Goal: Find specific page/section

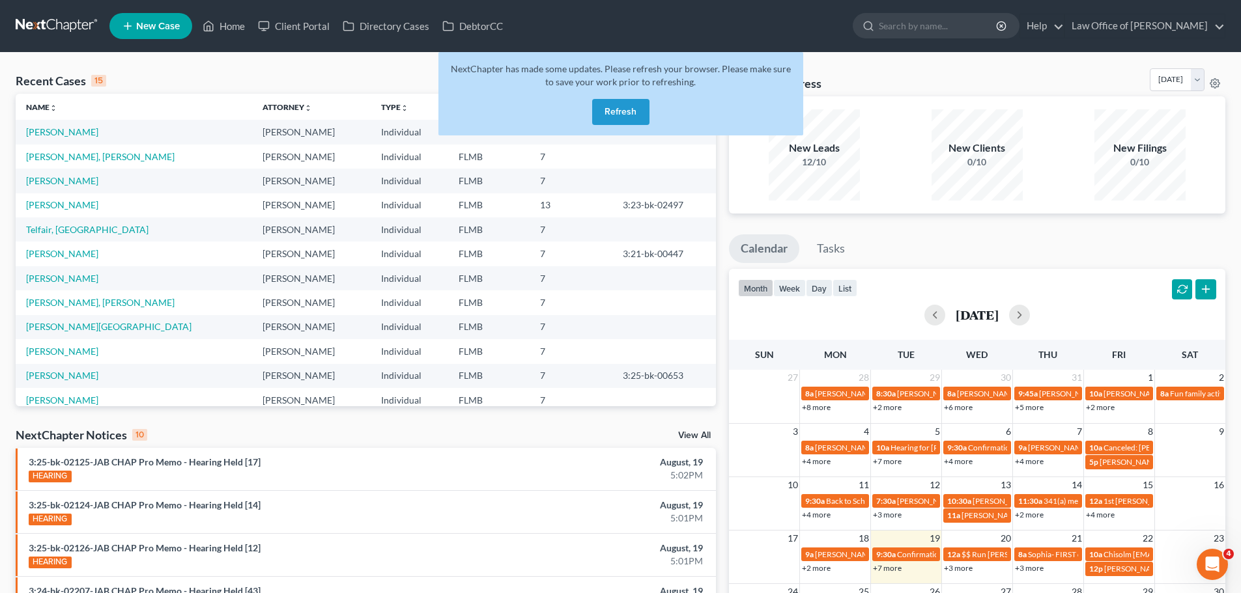
click at [626, 106] on button "Refresh" at bounding box center [620, 112] width 57 height 26
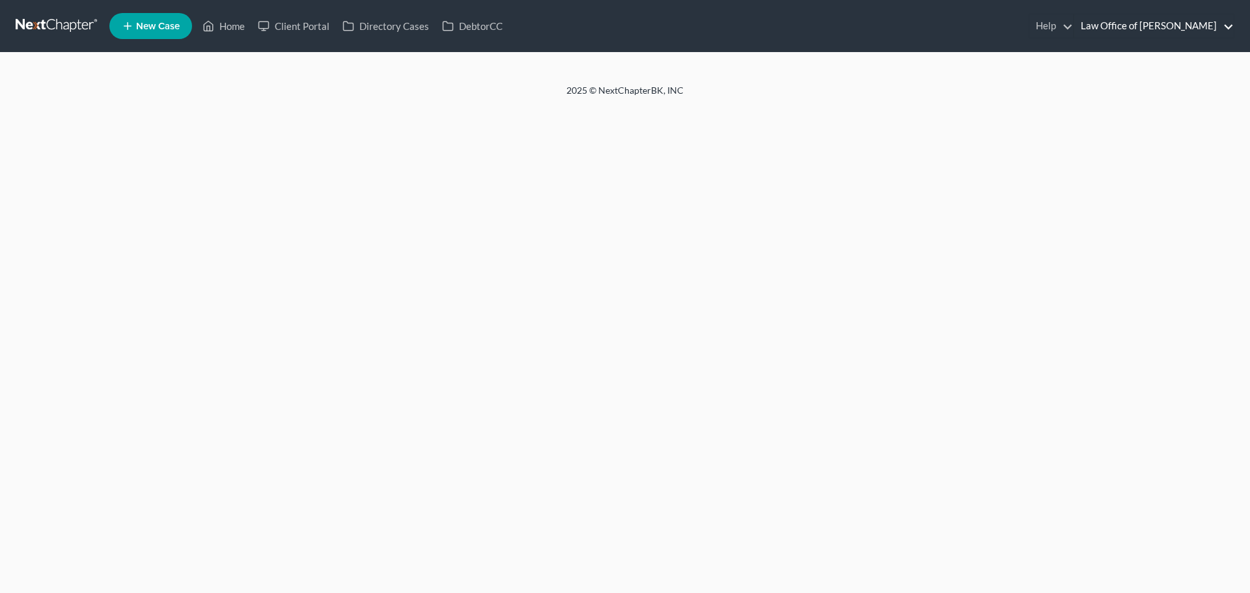
click at [1112, 27] on link "Law Office of [PERSON_NAME]" at bounding box center [1155, 25] width 160 height 23
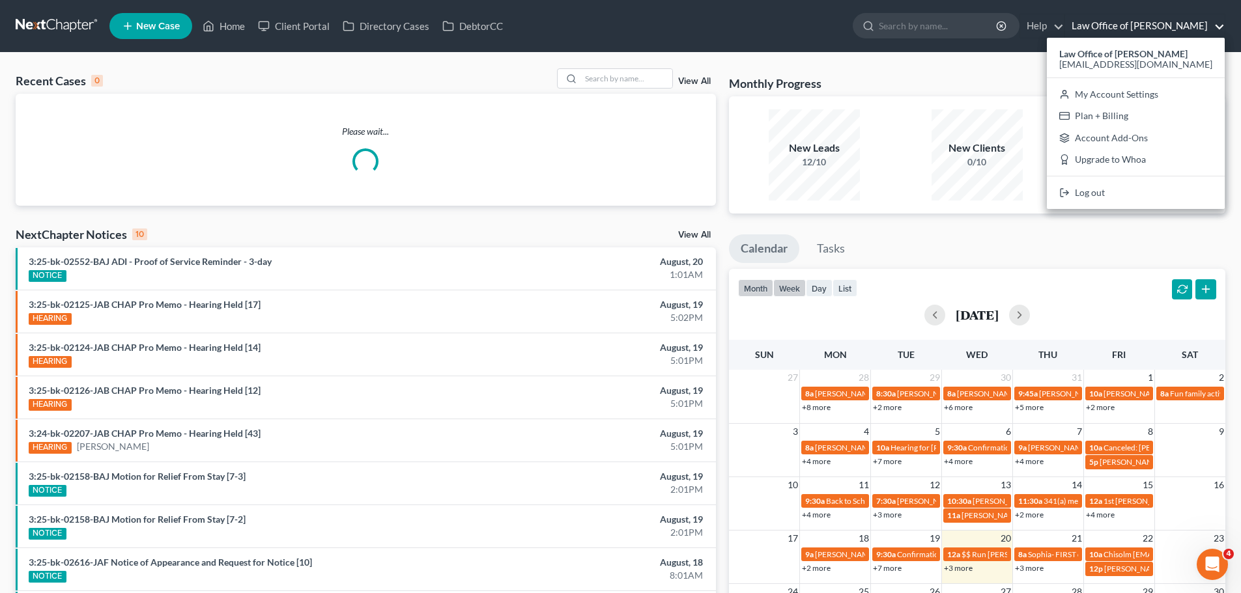
click at [798, 290] on button "week" at bounding box center [789, 288] width 33 height 18
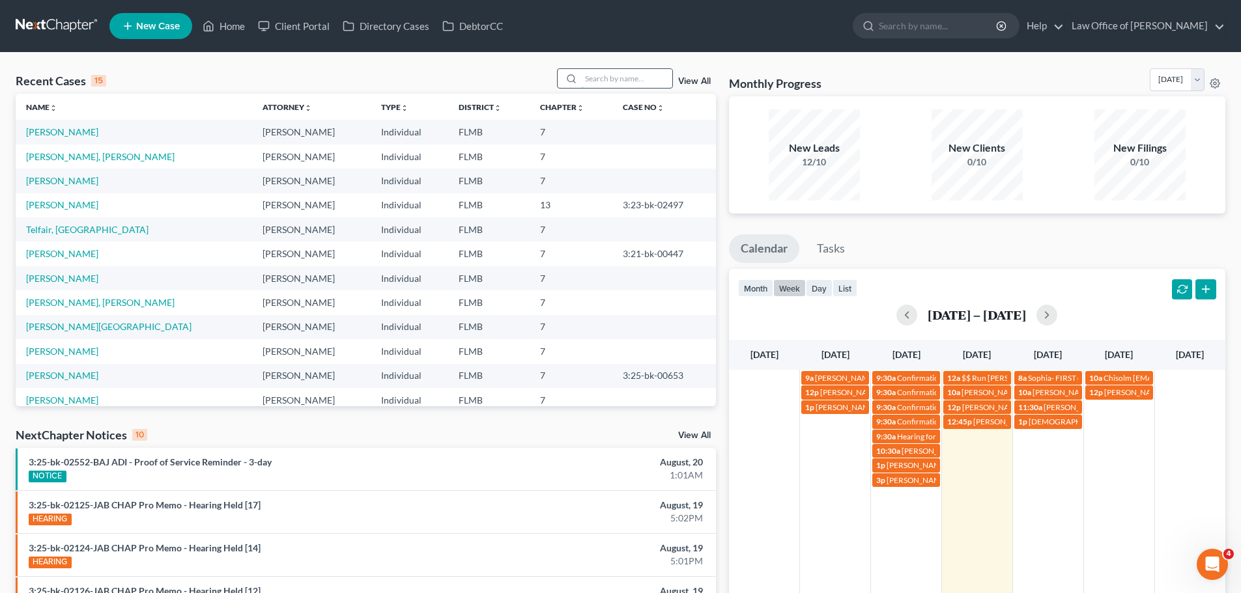
click at [604, 81] on input "search" at bounding box center [626, 78] width 91 height 19
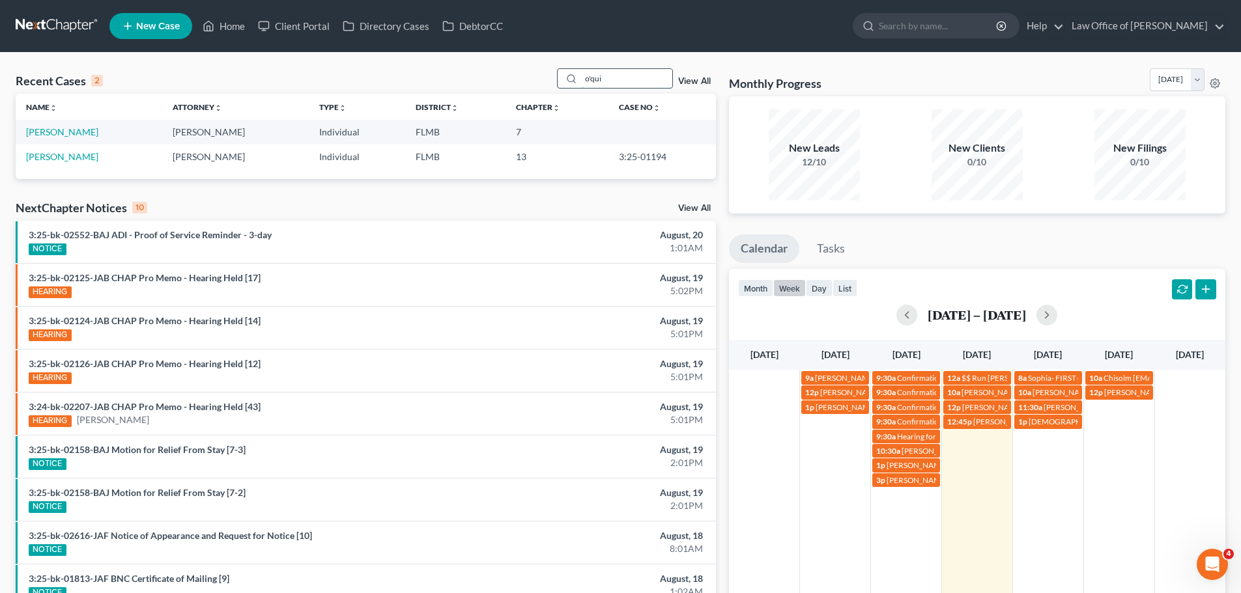
type input "o'qui"
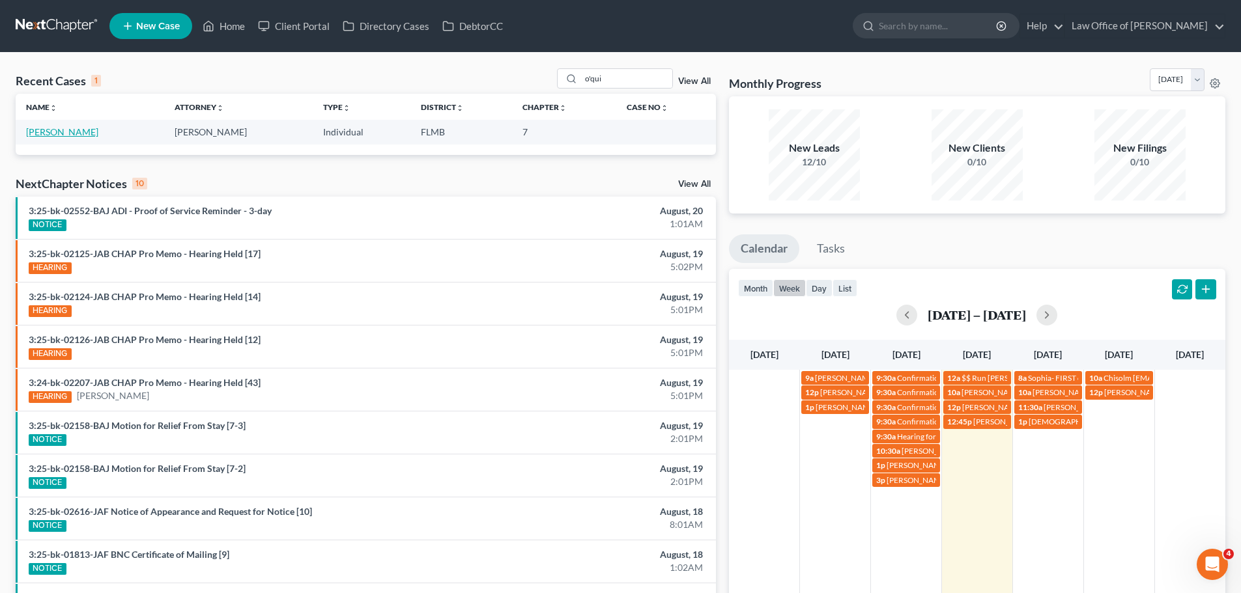
click at [57, 134] on link "[PERSON_NAME]" at bounding box center [62, 131] width 72 height 11
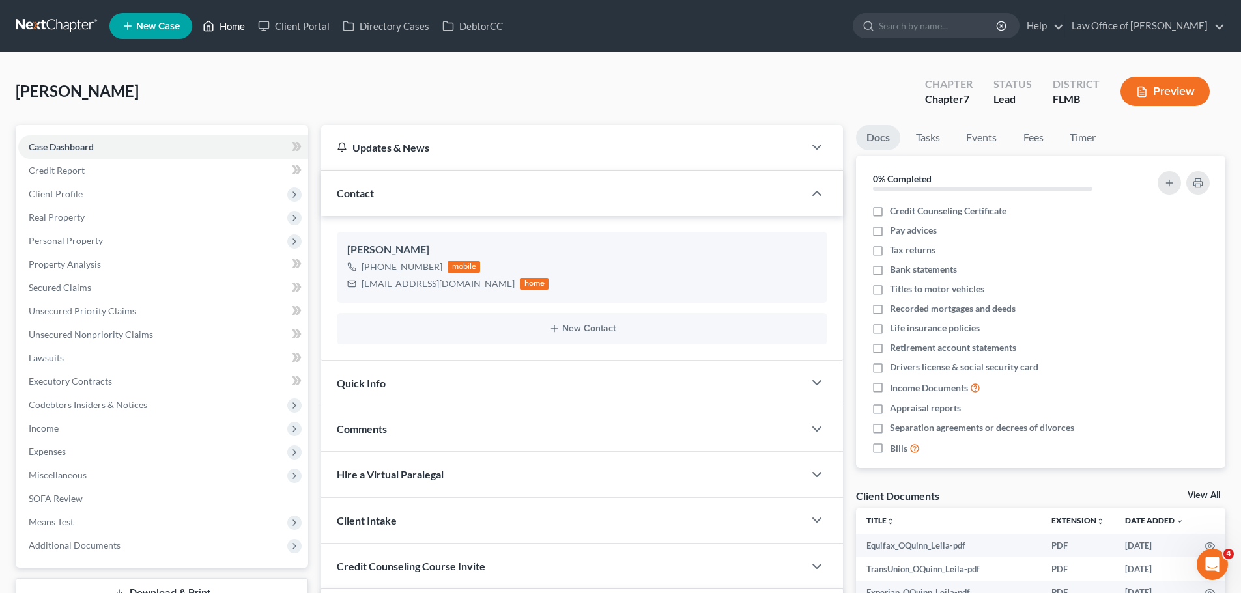
click at [246, 23] on link "Home" at bounding box center [223, 25] width 55 height 23
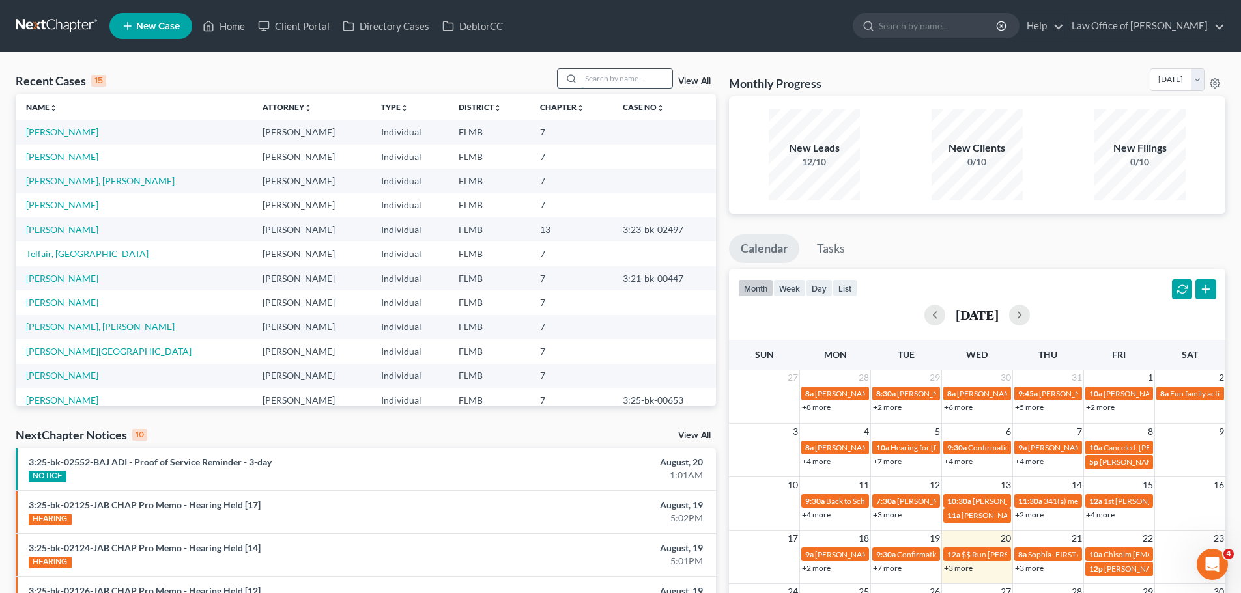
click at [636, 83] on input "search" at bounding box center [626, 78] width 91 height 19
type input "[PERSON_NAME]"
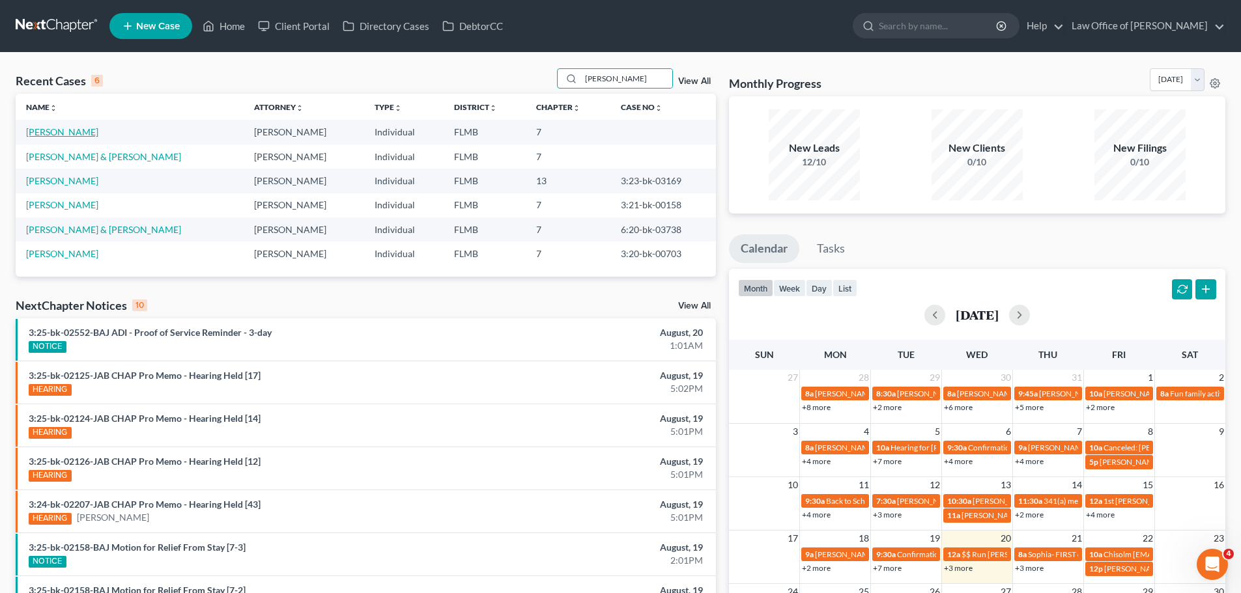
click at [68, 133] on link "[PERSON_NAME]" at bounding box center [62, 131] width 72 height 11
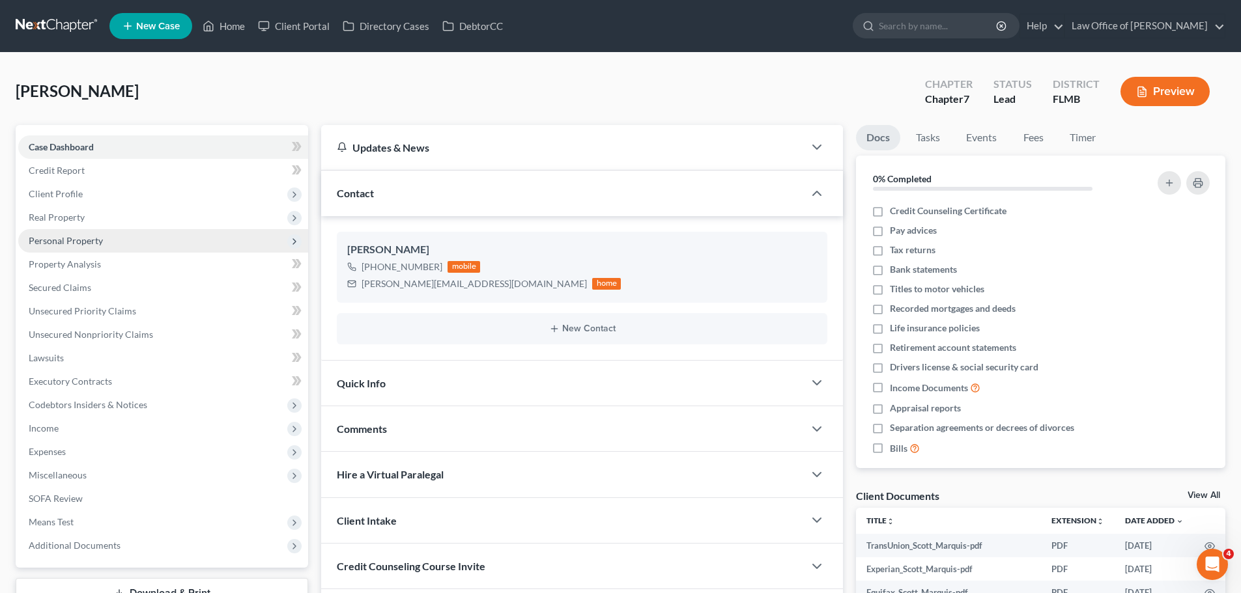
click at [79, 233] on span "Personal Property" at bounding box center [163, 240] width 290 height 23
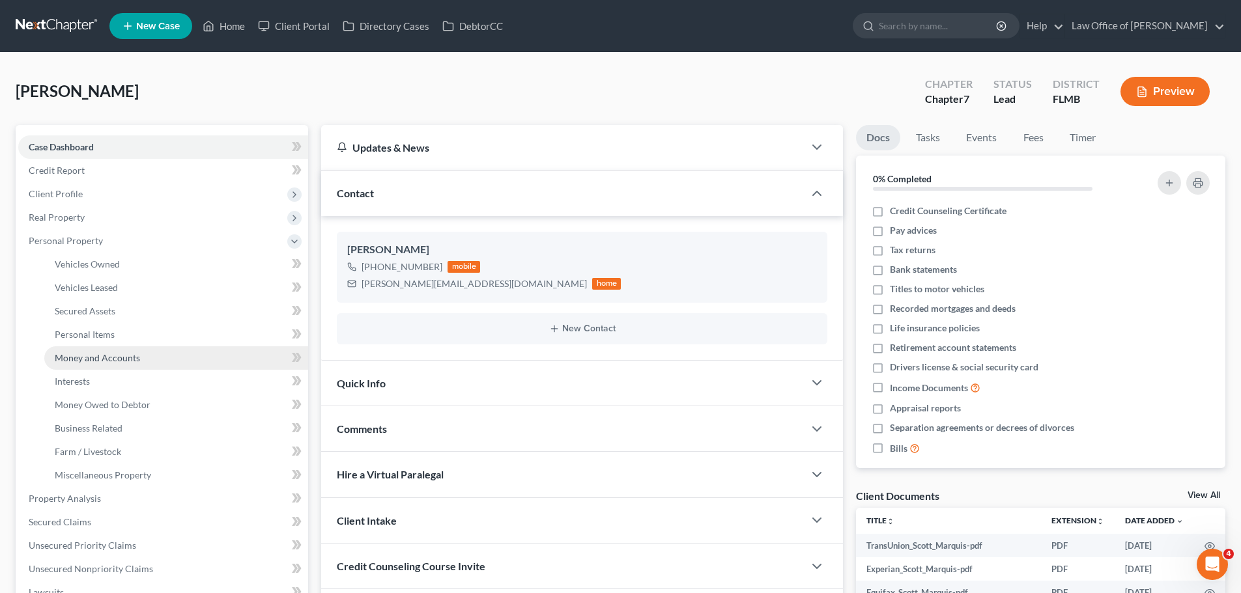
click at [124, 358] on span "Money and Accounts" at bounding box center [97, 357] width 85 height 11
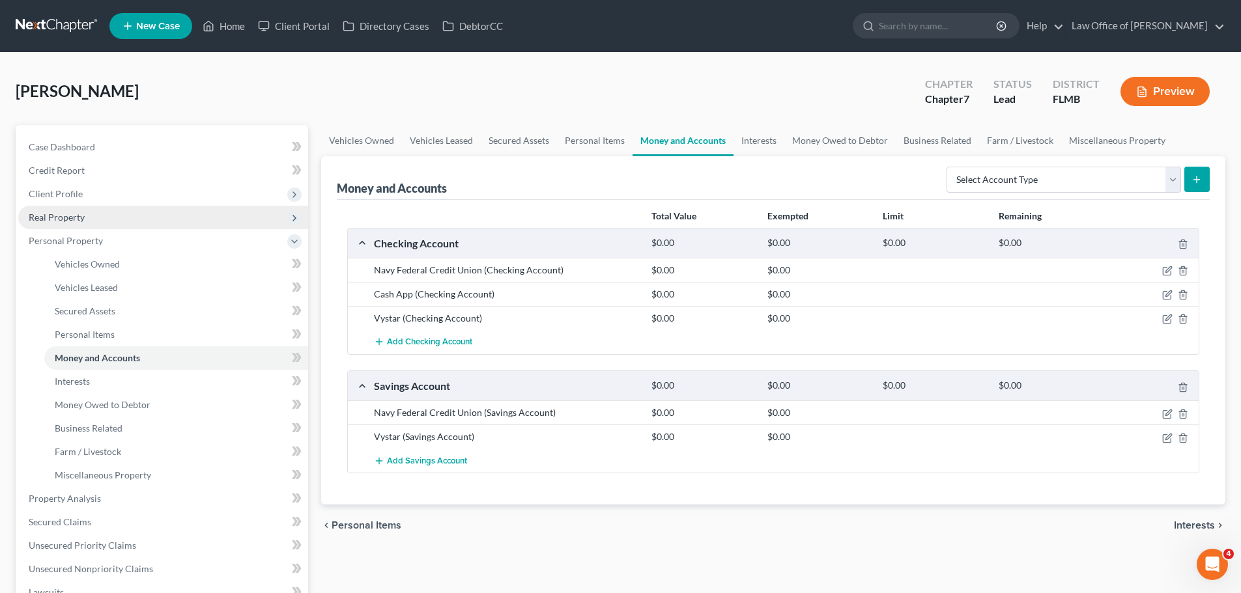
click at [96, 226] on span "Real Property" at bounding box center [163, 217] width 290 height 23
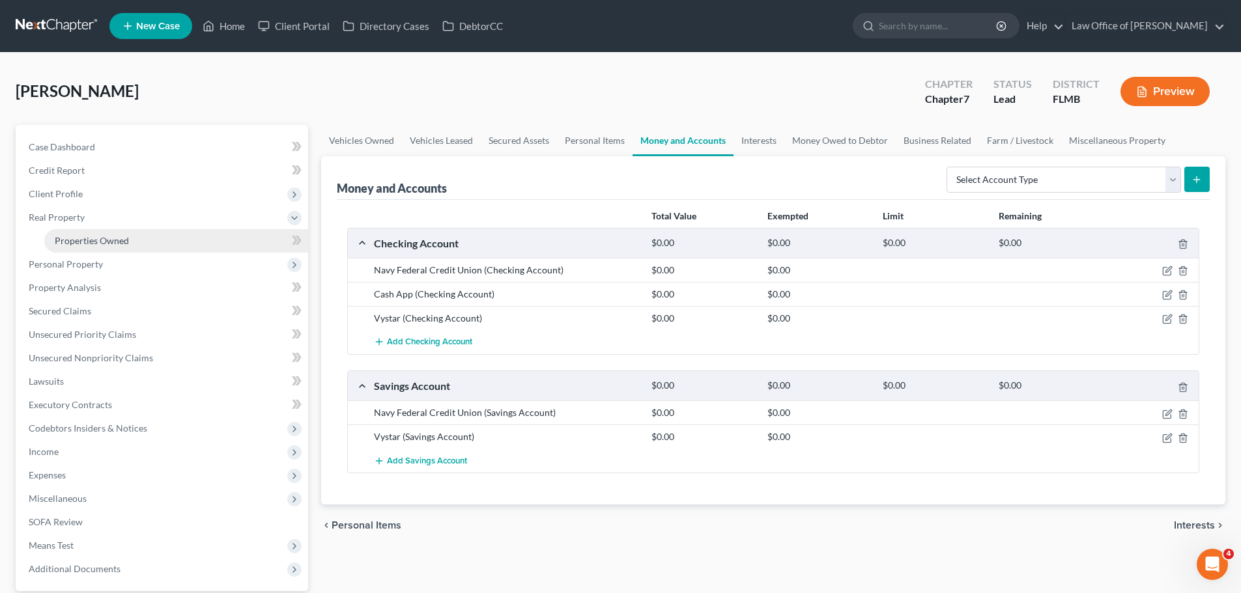
click at [103, 243] on span "Properties Owned" at bounding box center [92, 240] width 74 height 11
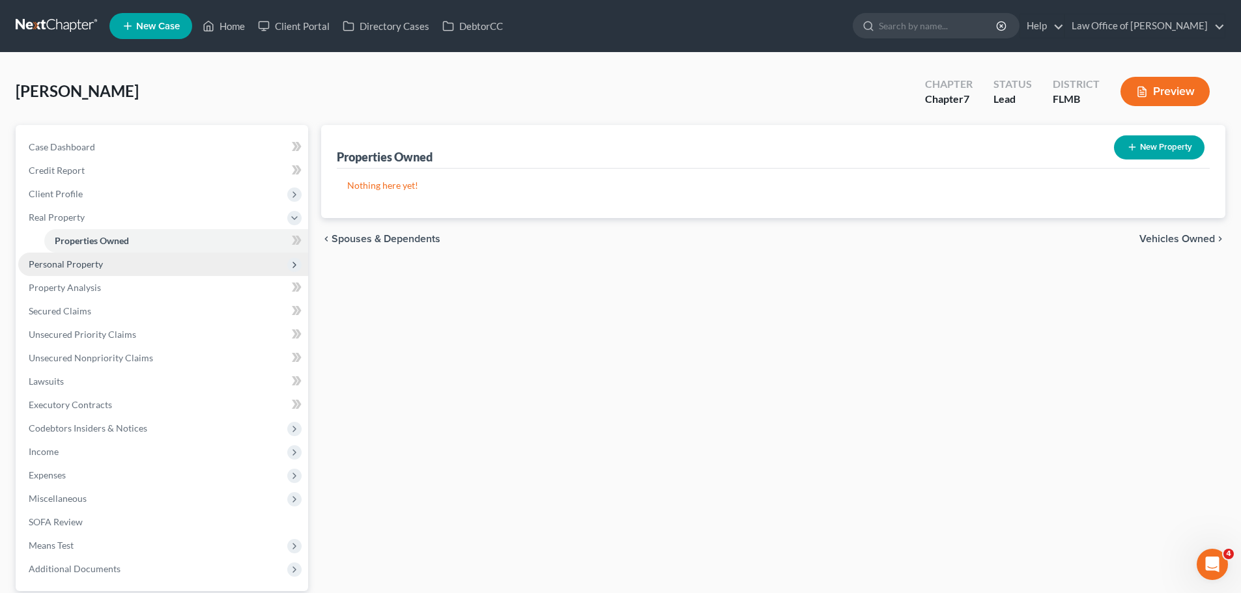
click at [117, 269] on span "Personal Property" at bounding box center [163, 264] width 290 height 23
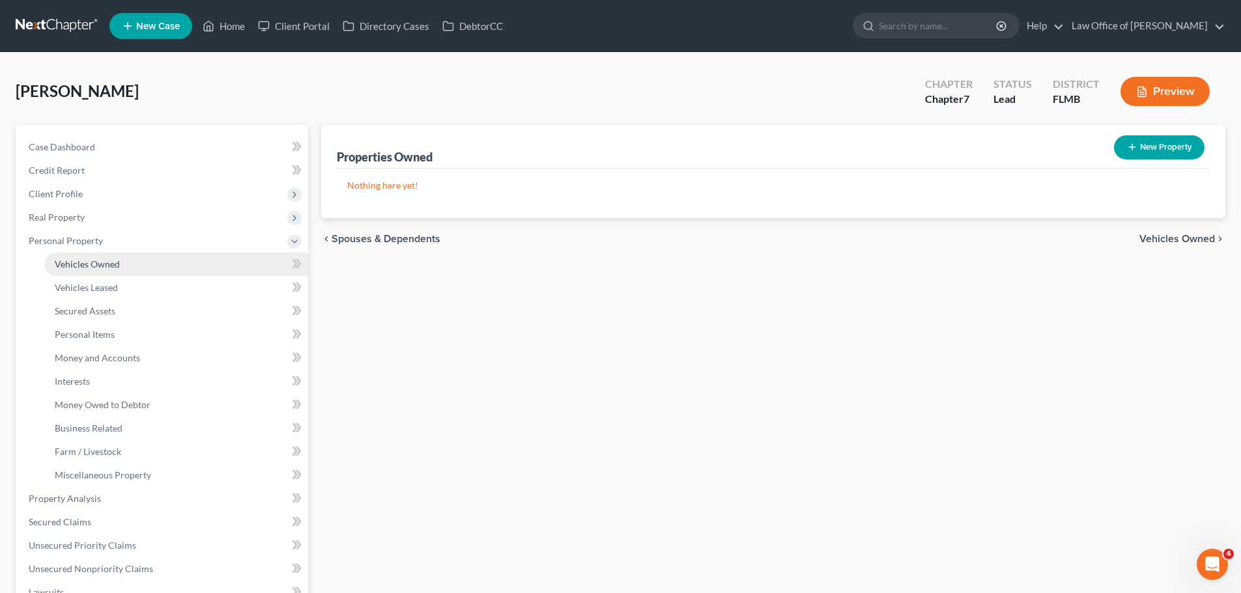
click at [115, 261] on span "Vehicles Owned" at bounding box center [87, 264] width 65 height 11
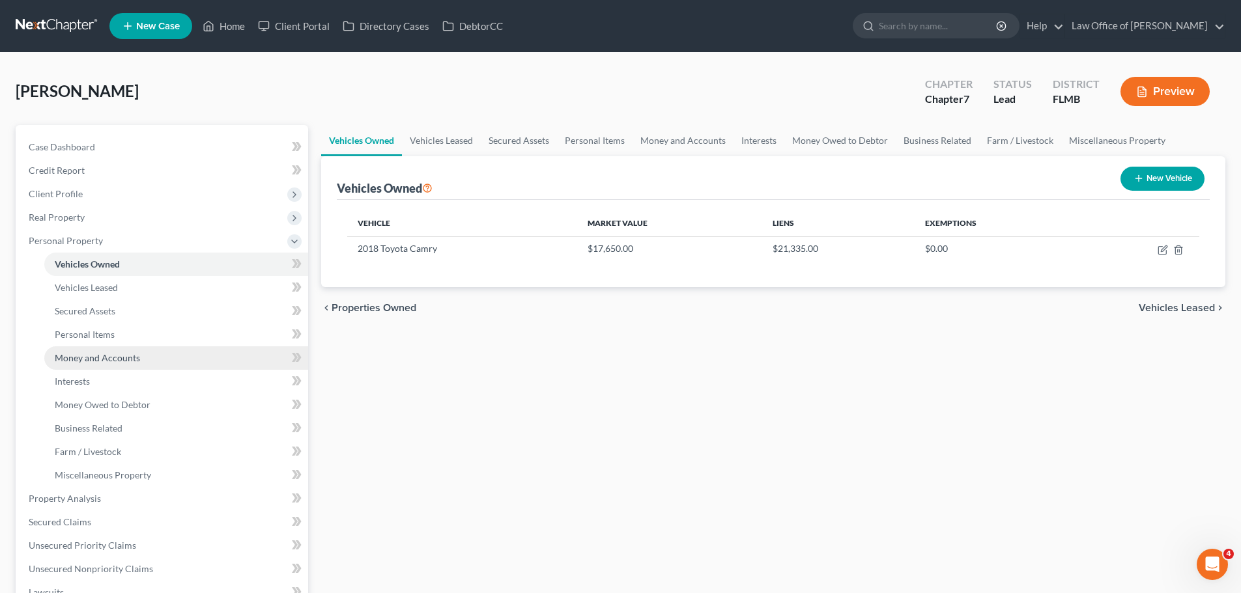
click at [124, 358] on span "Money and Accounts" at bounding box center [97, 357] width 85 height 11
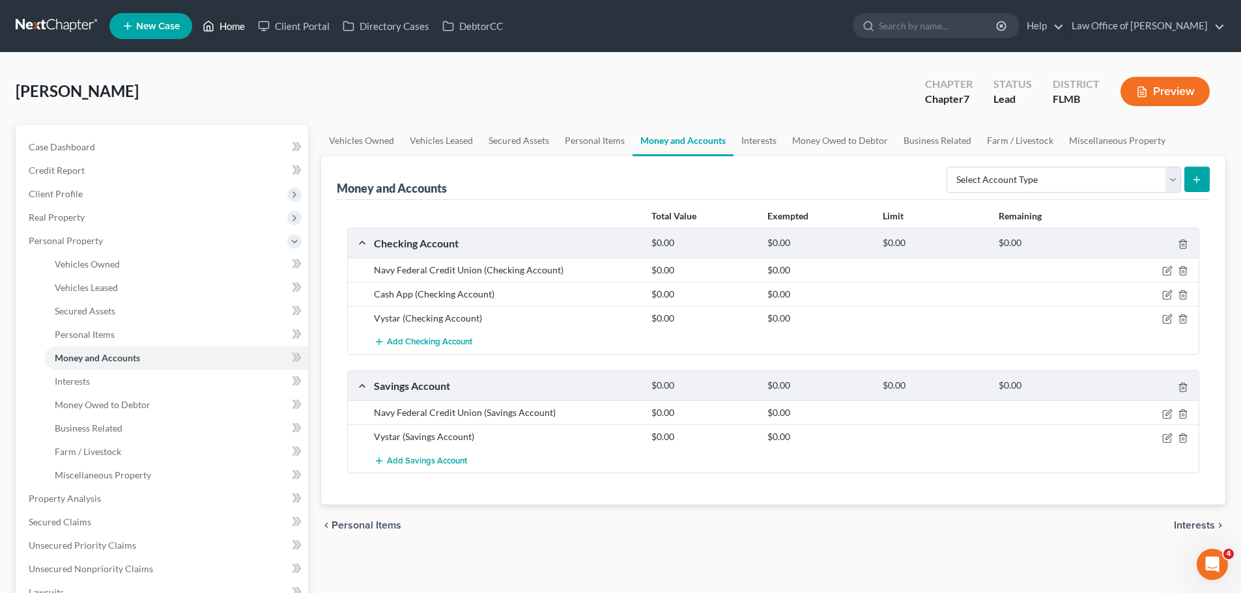
click at [239, 15] on link "Home" at bounding box center [223, 25] width 55 height 23
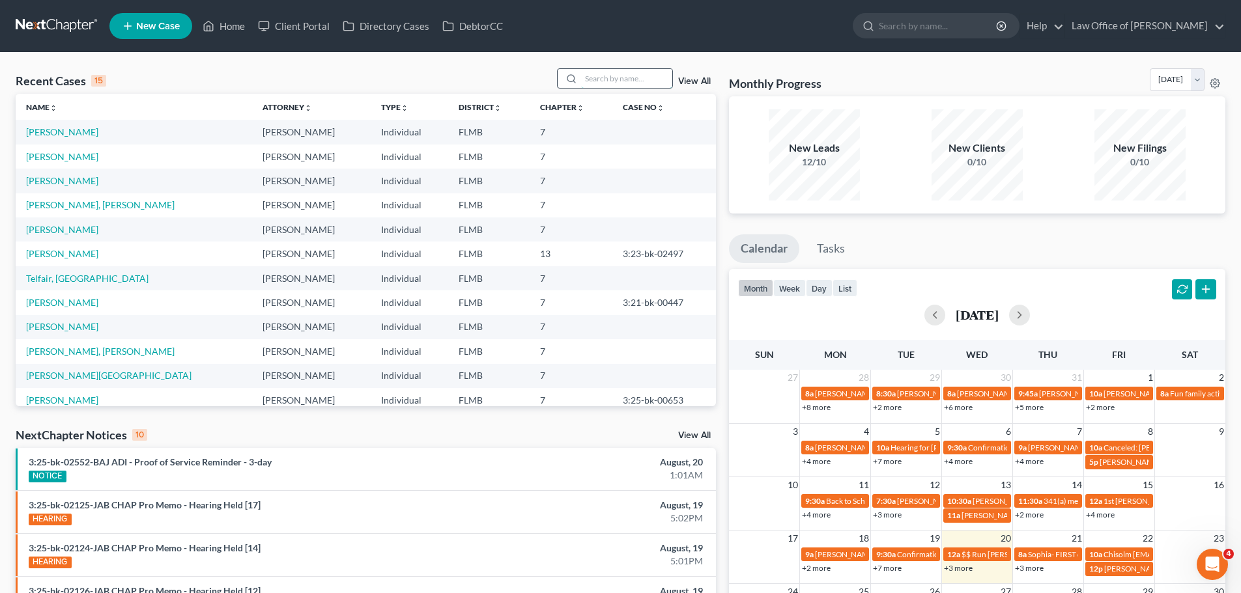
click at [628, 79] on input "search" at bounding box center [626, 78] width 91 height 19
type input "[PERSON_NAME]"
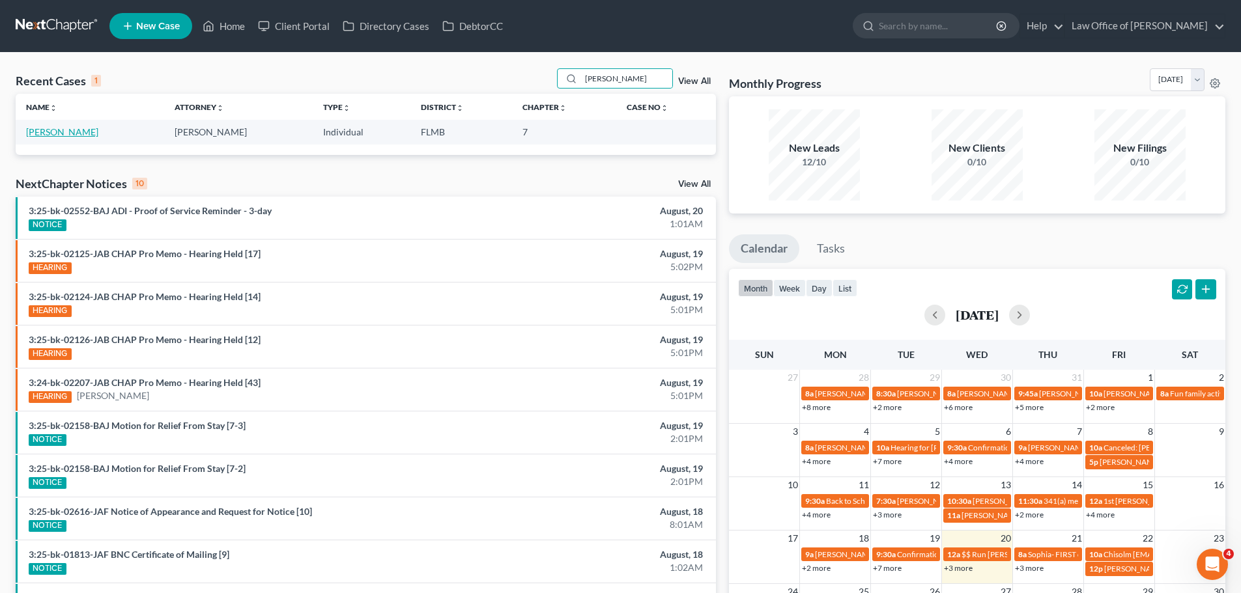
click at [92, 134] on link "[PERSON_NAME]" at bounding box center [62, 131] width 72 height 11
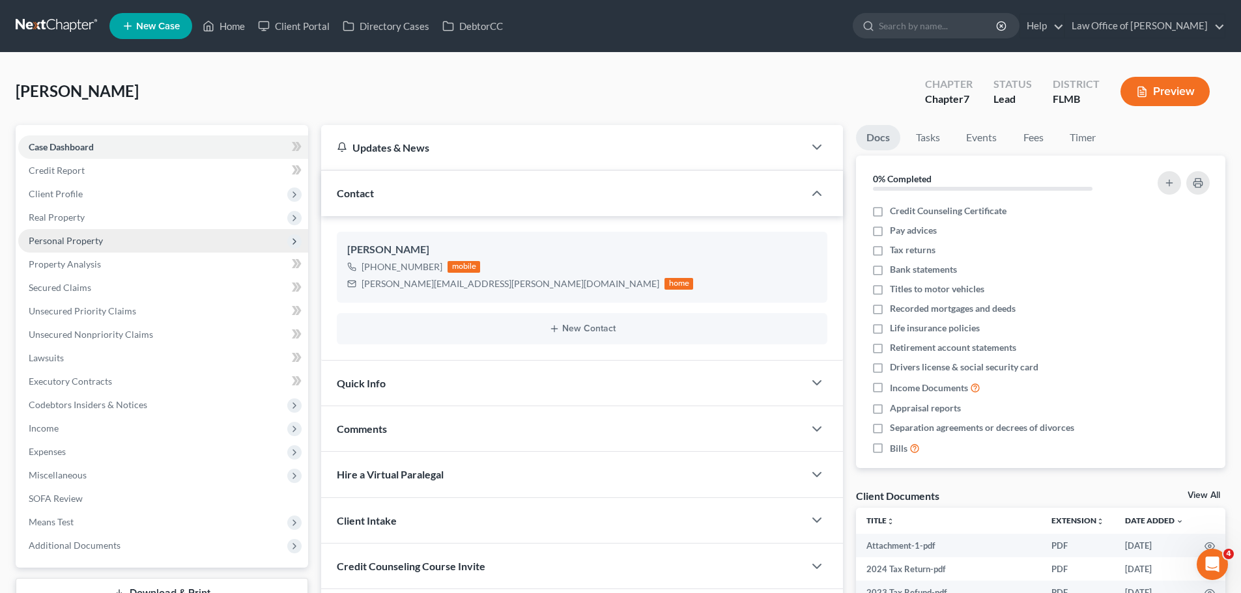
click at [102, 238] on span "Personal Property" at bounding box center [163, 240] width 290 height 23
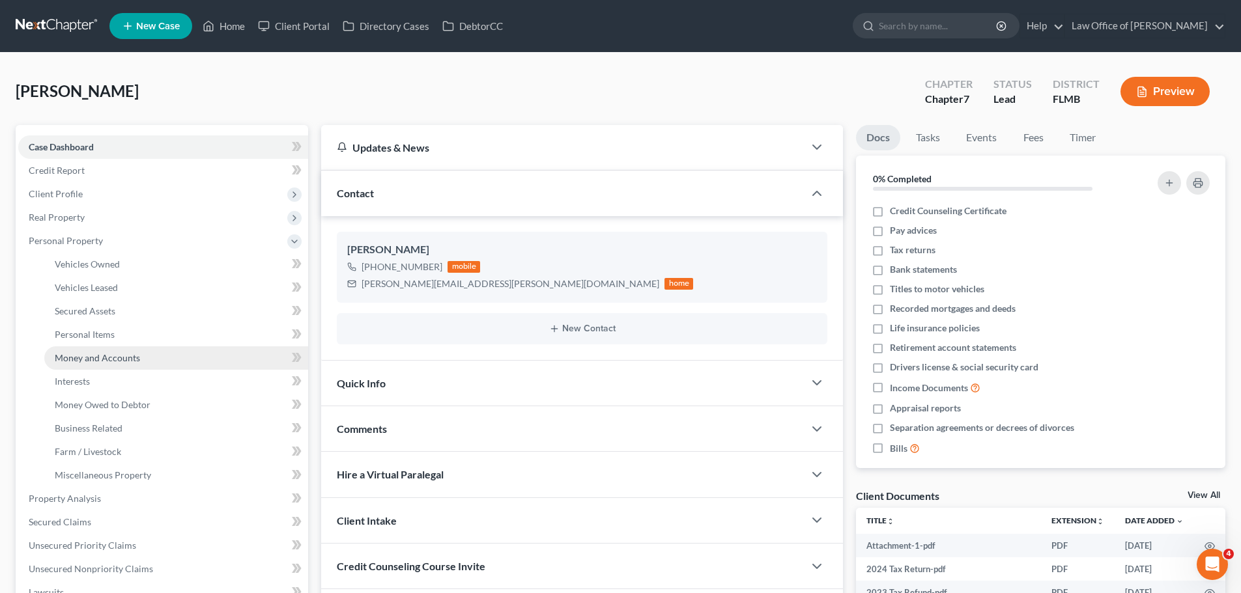
click at [157, 353] on link "Money and Accounts" at bounding box center [176, 357] width 264 height 23
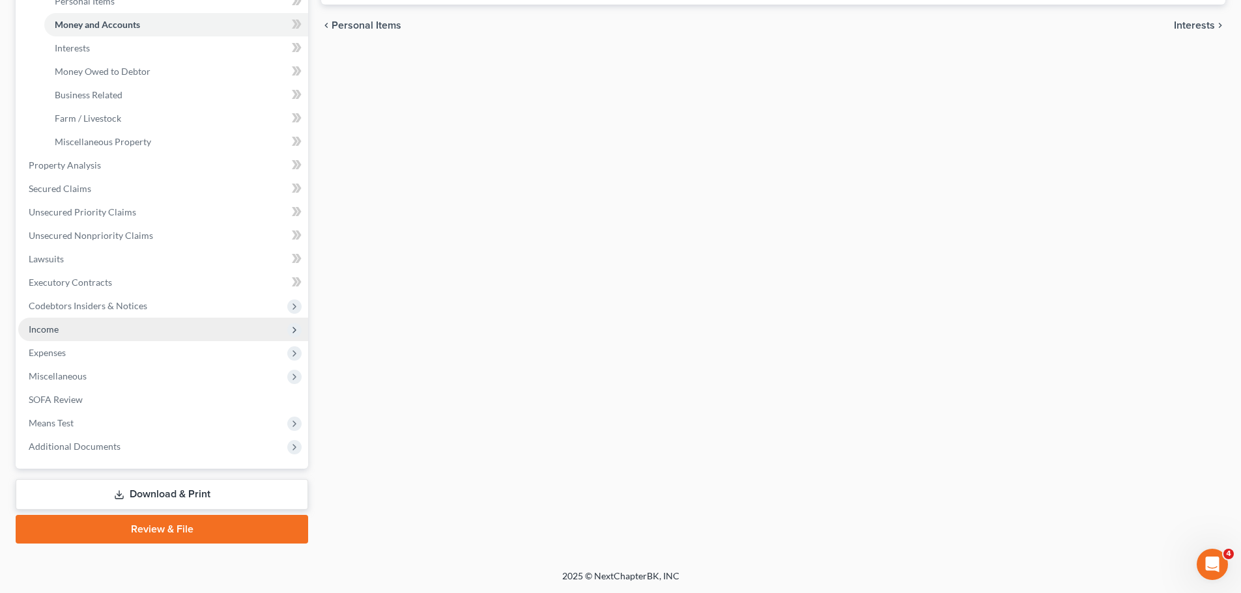
click at [88, 337] on span "Income" at bounding box center [163, 329] width 290 height 23
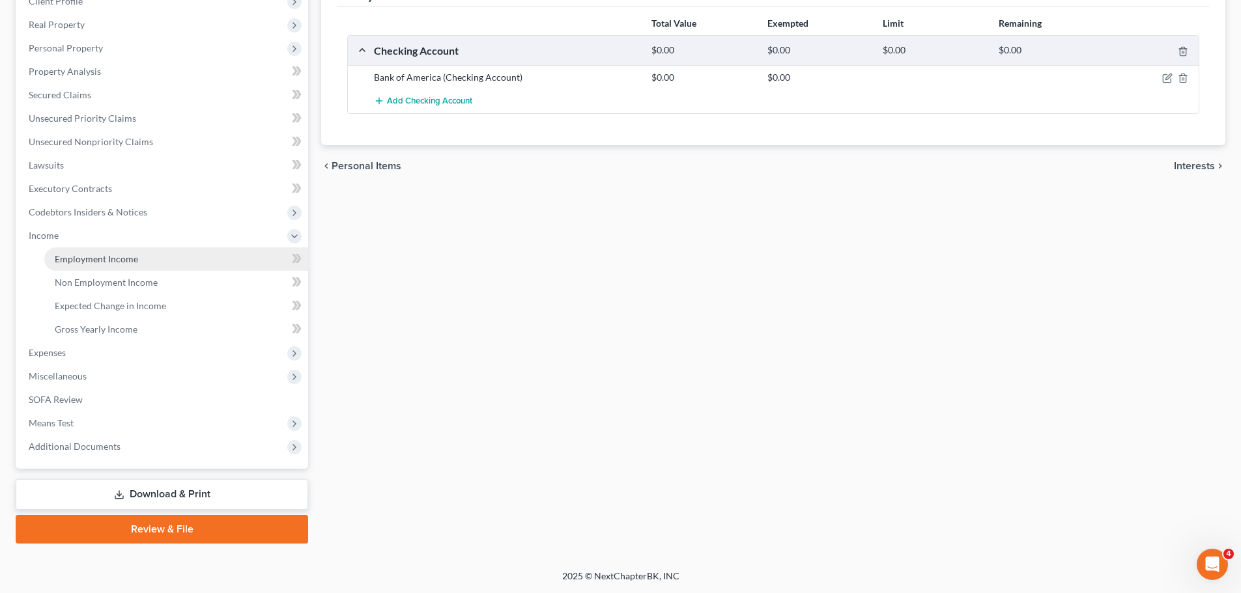
click at [107, 248] on link "Employment Income" at bounding box center [176, 258] width 264 height 23
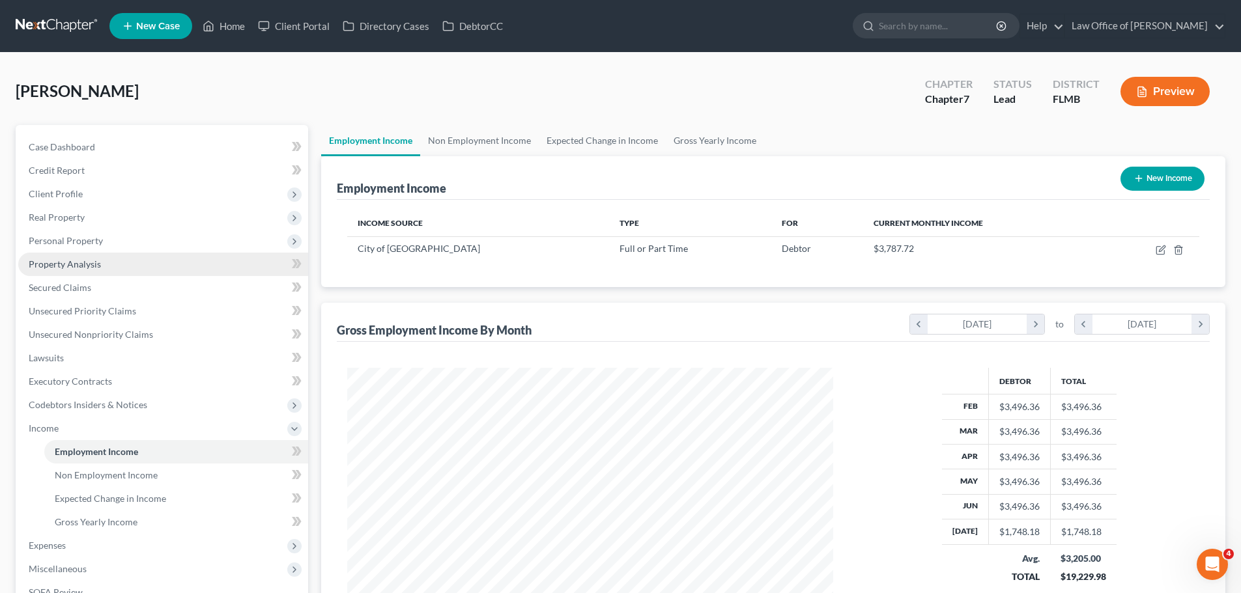
scroll to position [243, 512]
click at [214, 24] on icon at bounding box center [209, 26] width 12 height 16
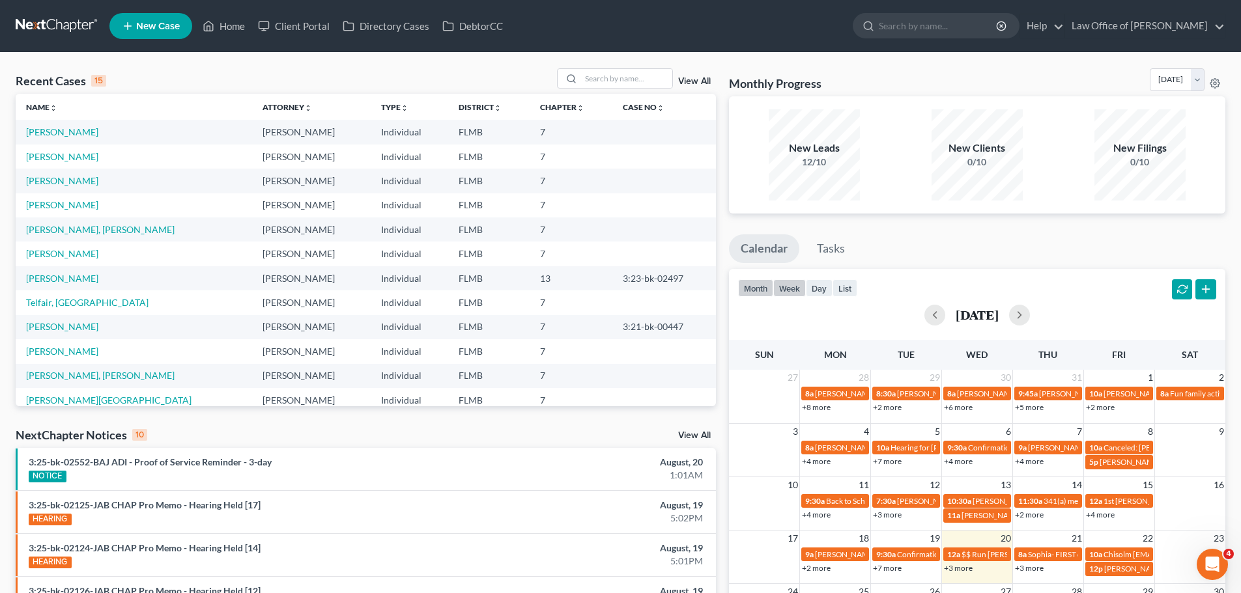
click at [799, 288] on button "week" at bounding box center [789, 288] width 33 height 18
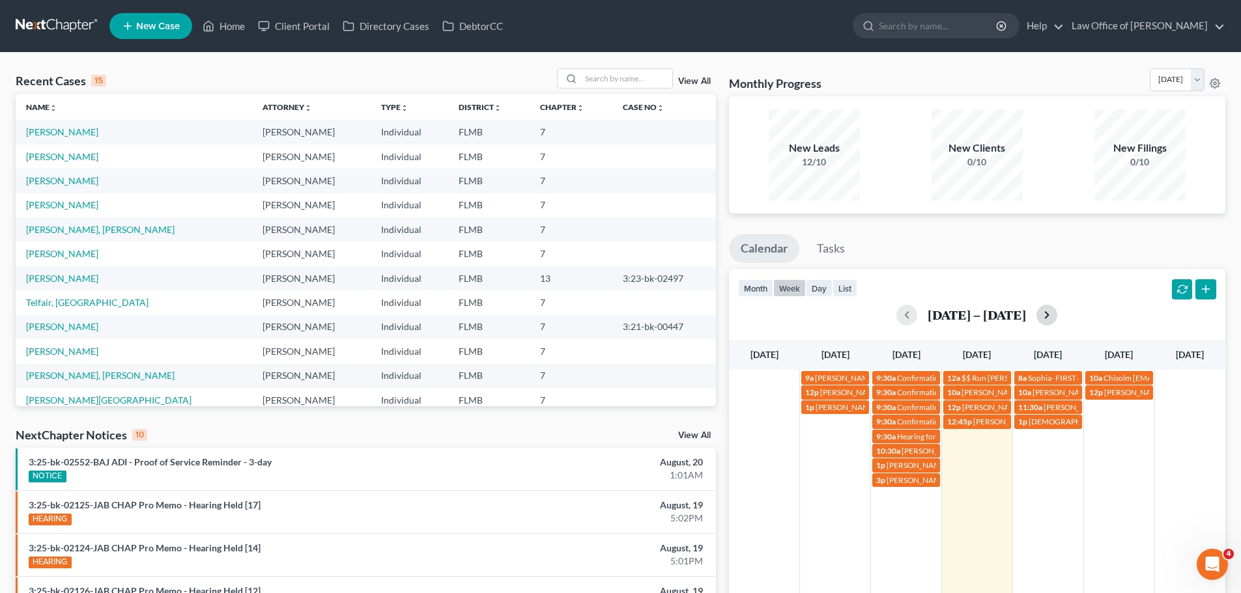
click at [1055, 320] on button "button" at bounding box center [1046, 315] width 21 height 21
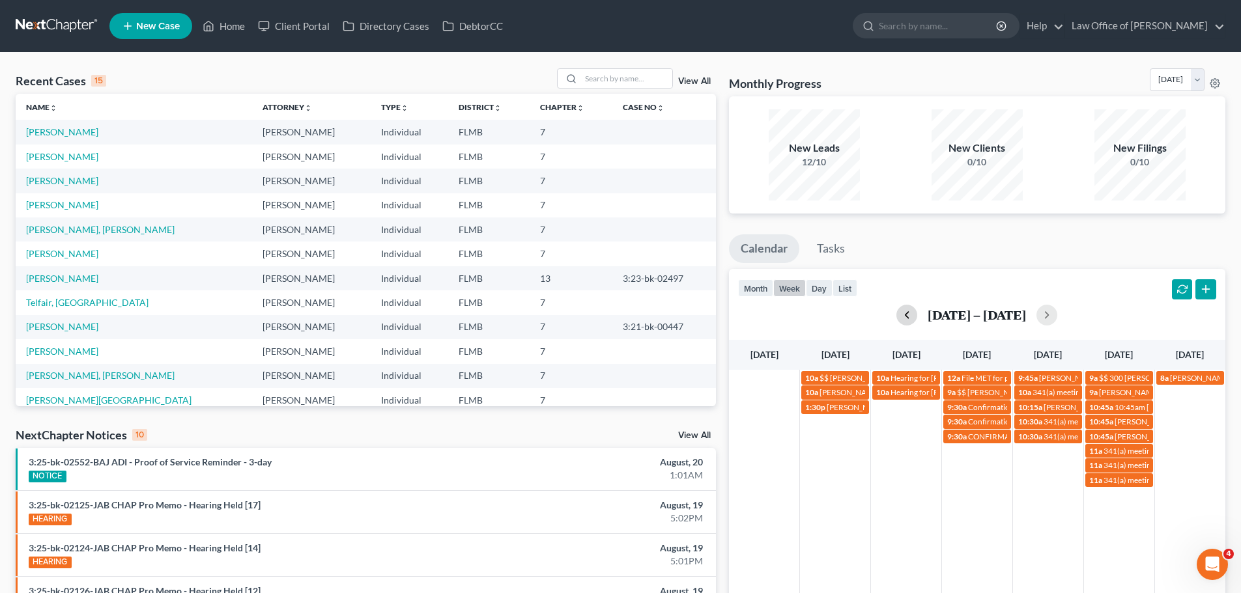
click at [896, 314] on button "button" at bounding box center [906, 315] width 21 height 21
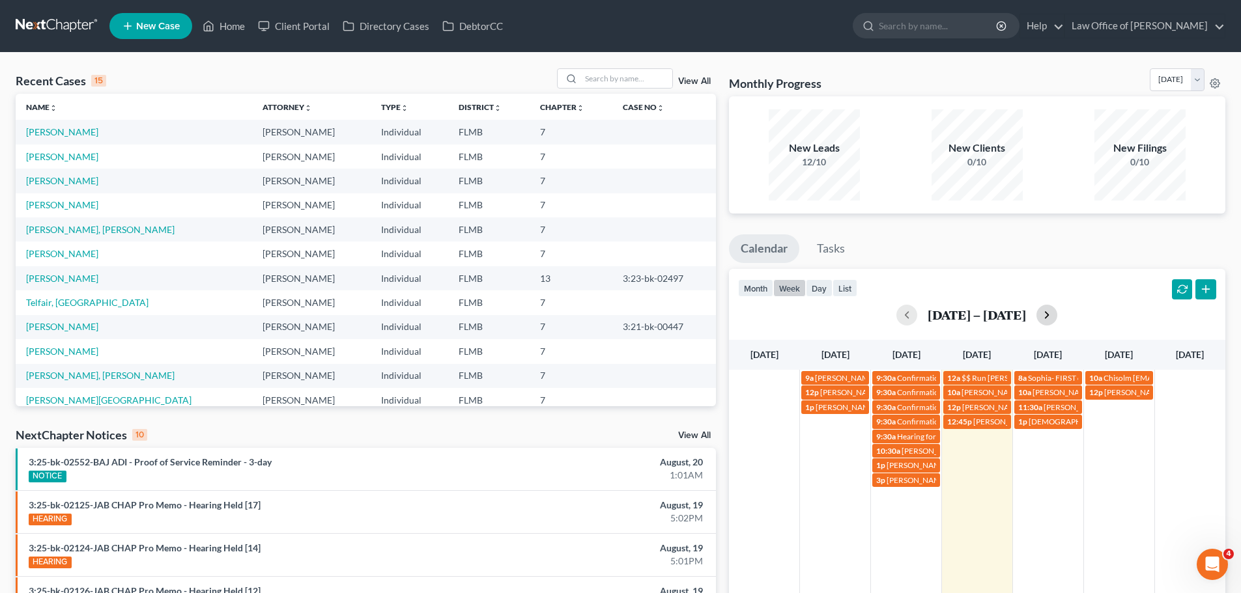
click at [1041, 315] on button "button" at bounding box center [1046, 315] width 21 height 21
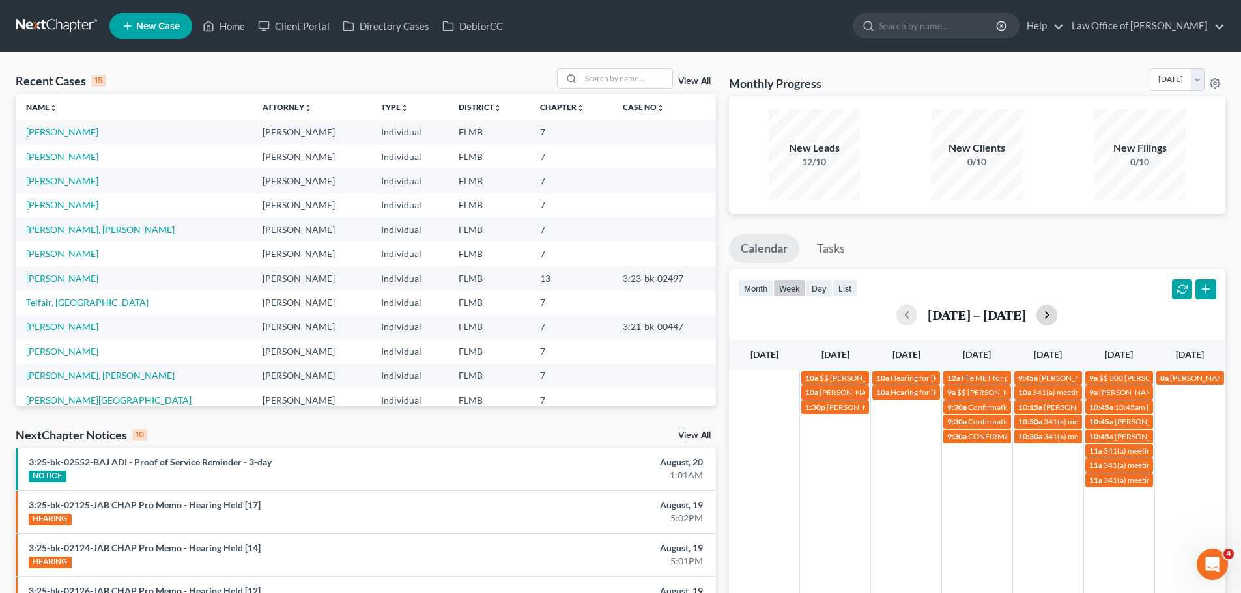
click at [1041, 315] on button "button" at bounding box center [1046, 315] width 21 height 21
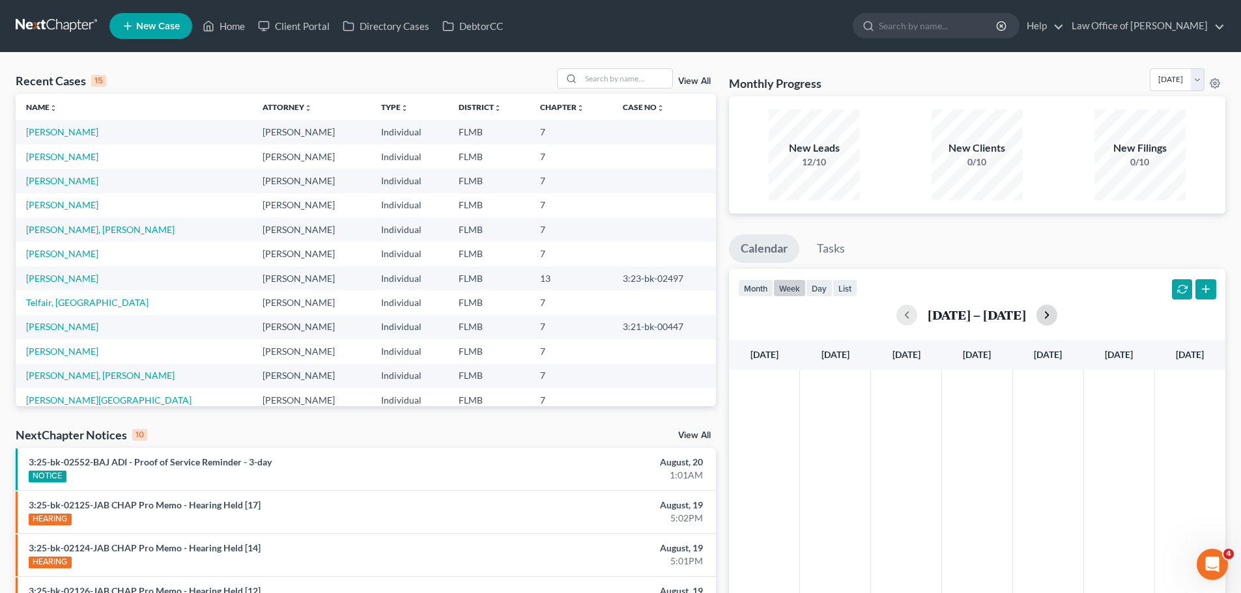
click at [1057, 314] on button "button" at bounding box center [1046, 315] width 21 height 21
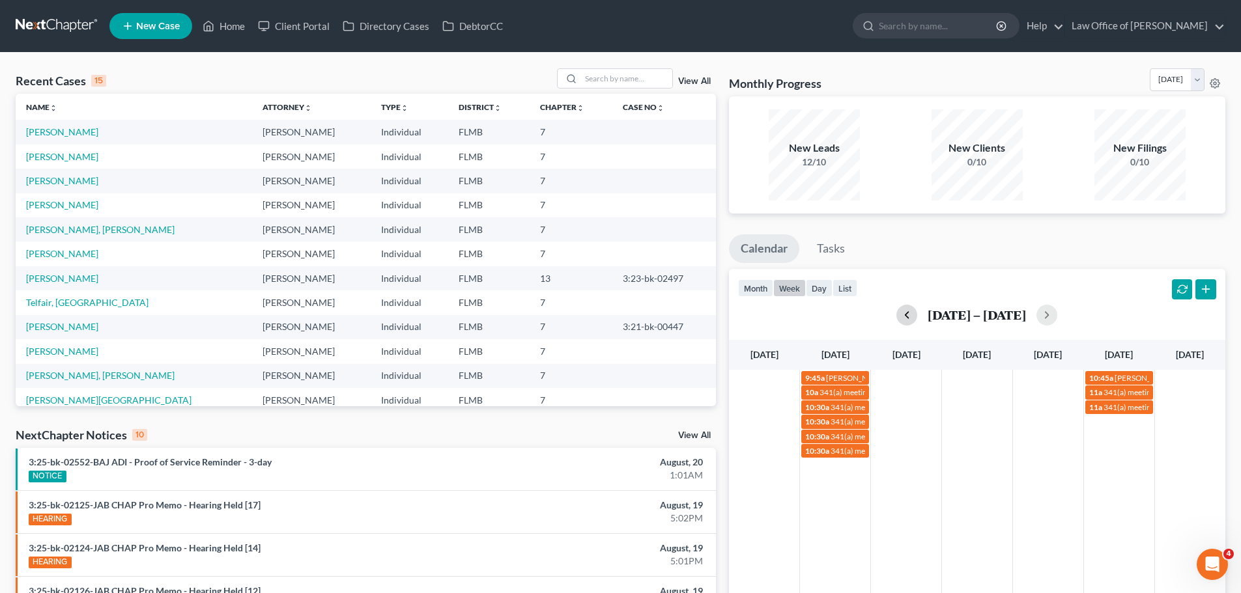
click at [917, 315] on button "button" at bounding box center [906, 315] width 21 height 21
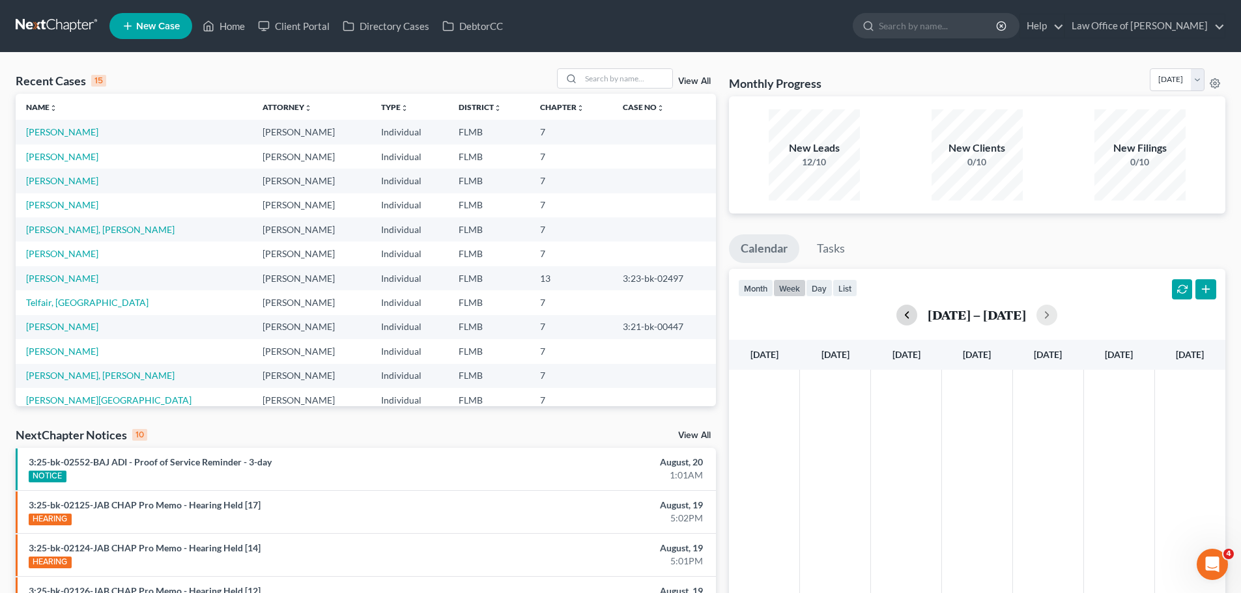
click at [927, 315] on h2 "[DATE] – [DATE]" at bounding box center [976, 315] width 98 height 14
click at [896, 324] on button "button" at bounding box center [906, 315] width 21 height 21
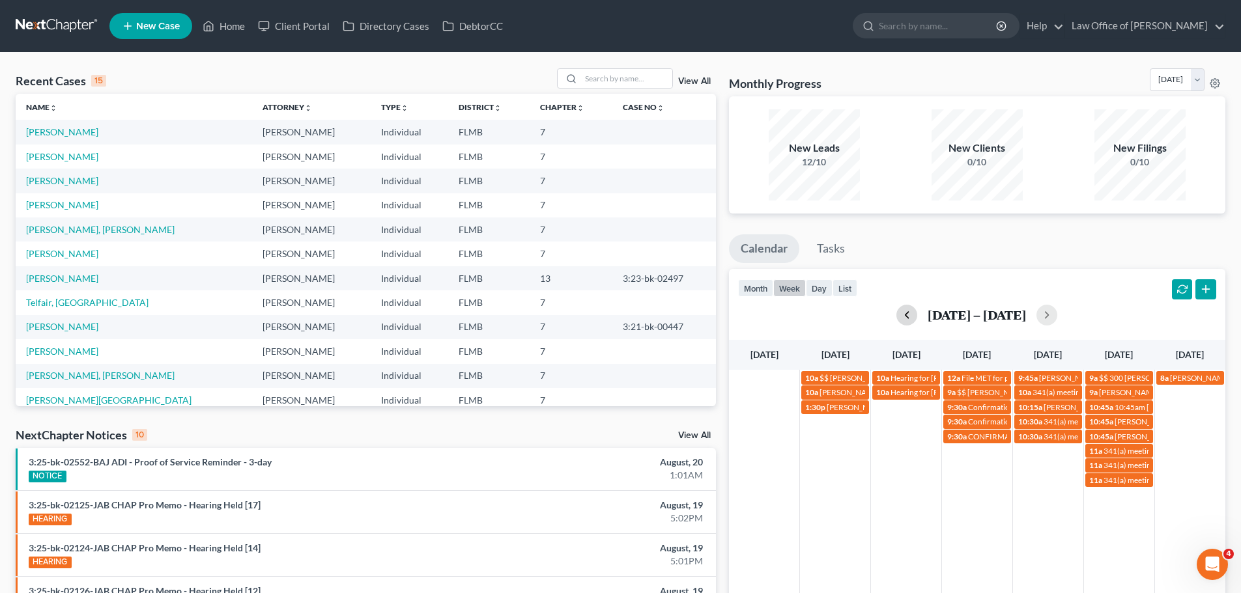
click at [906, 317] on button "button" at bounding box center [906, 315] width 21 height 21
